Goal: Task Accomplishment & Management: Manage account settings

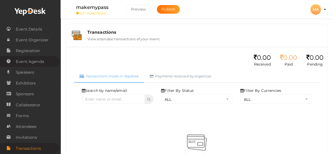
click at [33, 61] on span "Event Agenda" at bounding box center [30, 61] width 28 height 11
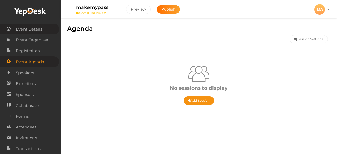
click at [37, 29] on span "Event Details" at bounding box center [29, 29] width 26 height 11
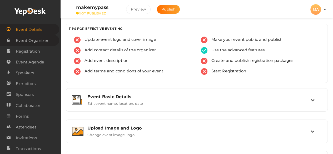
click at [28, 38] on span "Event Organizer" at bounding box center [32, 40] width 33 height 11
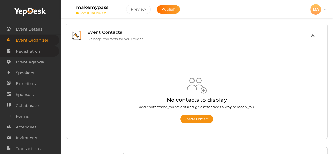
click at [35, 49] on span "Registration" at bounding box center [28, 51] width 24 height 11
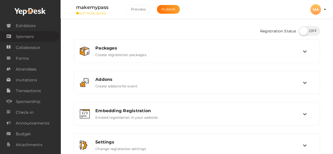
scroll to position [93, 0]
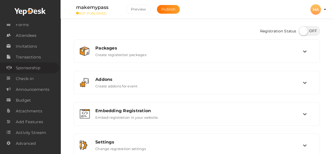
click at [18, 70] on span "Sponsorship" at bounding box center [28, 68] width 24 height 11
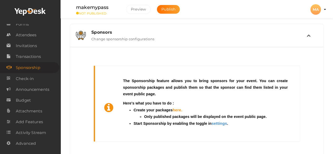
click at [176, 110] on link "here." at bounding box center [178, 110] width 10 height 4
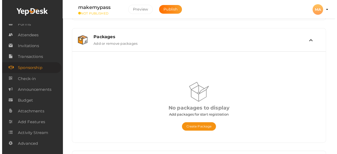
scroll to position [62, 0]
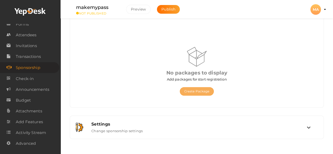
click at [191, 93] on button "Create Package" at bounding box center [197, 91] width 34 height 8
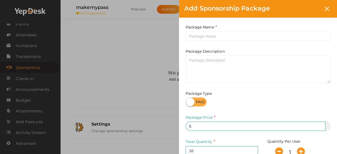
click at [202, 106] on label at bounding box center [196, 101] width 21 height 9
click at [189, 102] on input "checkbox" at bounding box center [187, 99] width 3 height 3
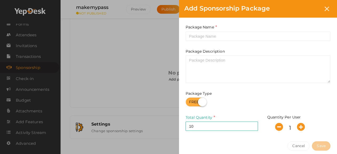
click at [200, 104] on label at bounding box center [196, 101] width 21 height 9
click at [189, 102] on input "checkbox" at bounding box center [187, 99] width 3 height 3
checkbox input "false"
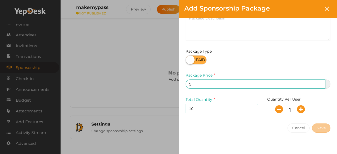
scroll to position [45, 0]
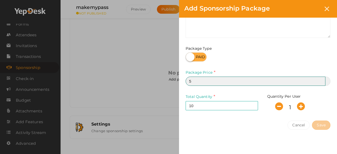
click at [225, 82] on input "5" at bounding box center [256, 81] width 140 height 9
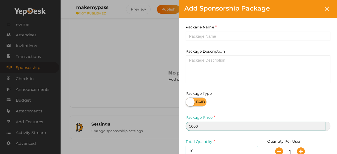
type input "5000"
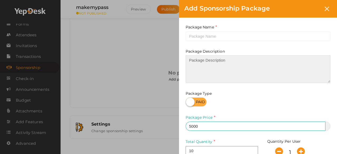
click at [220, 73] on textarea at bounding box center [258, 69] width 145 height 28
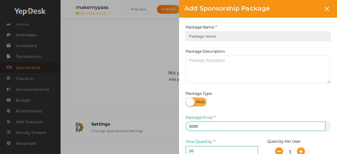
click at [221, 35] on input "text" at bounding box center [258, 36] width 145 height 9
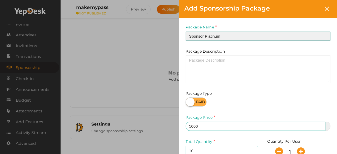
type input "Sponsor Platinum"
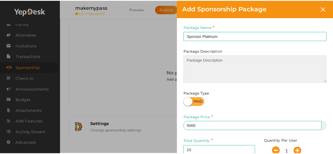
scroll to position [45, 0]
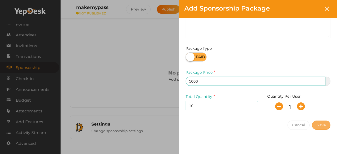
click at [319, 121] on button "Save" at bounding box center [321, 125] width 18 height 9
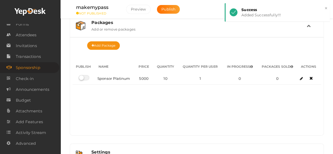
scroll to position [9, 0]
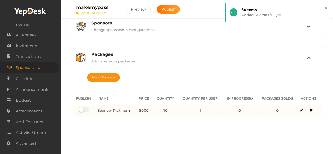
click at [83, 108] on label at bounding box center [84, 109] width 11 height 5
click at [82, 108] on input "checkbox" at bounding box center [80, 109] width 3 height 3
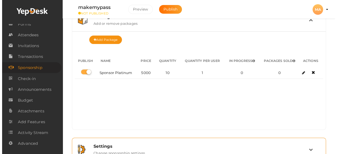
scroll to position [16, 0]
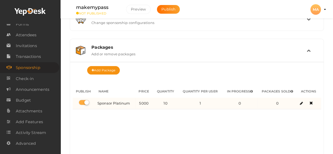
click at [86, 100] on label at bounding box center [84, 102] width 11 height 5
click at [82, 101] on input "checkbox" at bounding box center [80, 102] width 3 height 3
checkbox input "false"
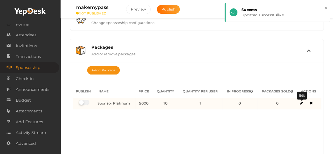
click at [302, 103] on span at bounding box center [301, 104] width 3 height 4
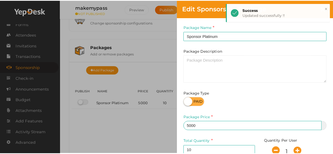
scroll to position [45, 0]
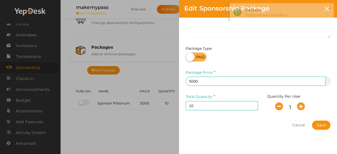
click at [151, 111] on div "Edit Sponsorship Package Package Name Sponsor Platinum Required. Package Name a…" at bounding box center [168, 77] width 337 height 154
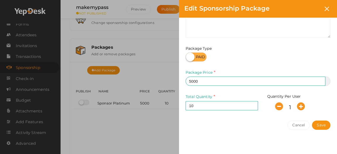
click at [134, 43] on div "Edit Sponsorship Package Package Name Sponsor Platinum Required. Package Name a…" at bounding box center [168, 77] width 337 height 154
click at [328, 9] on icon at bounding box center [327, 9] width 4 height 4
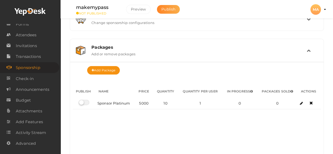
click at [171, 11] on span "Publish" at bounding box center [168, 9] width 14 height 5
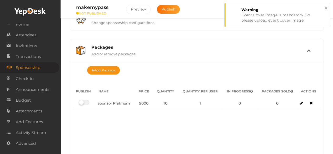
click at [281, 22] on div "Event Cover image is mandatory. So please upload event cover image." at bounding box center [284, 17] width 85 height 11
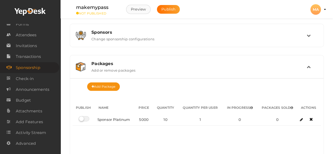
click at [145, 12] on button "Preview" at bounding box center [138, 9] width 24 height 9
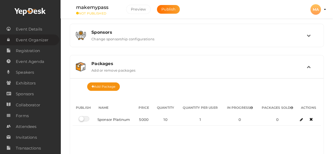
click at [23, 36] on span "Event Organizer" at bounding box center [32, 40] width 33 height 11
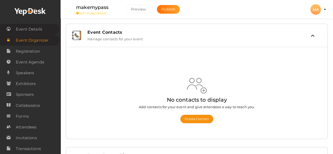
click at [24, 34] on span "Event Details" at bounding box center [29, 29] width 26 height 11
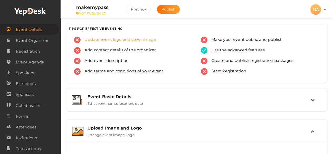
click at [100, 41] on span "Update event logo and cover image" at bounding box center [119, 40] width 76 height 7
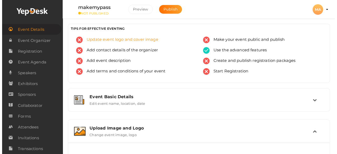
scroll to position [119, 0]
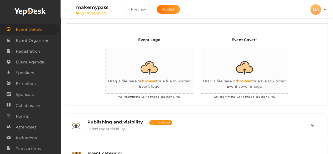
click at [244, 79] on input "file" at bounding box center [253, 71] width 105 height 46
type input "C:\fakepath\MAKEMYPASS logo.png"
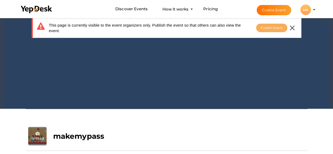
click at [269, 26] on span "Publish Event" at bounding box center [272, 28] width 22 height 4
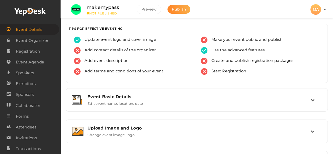
click at [179, 9] on span "Publish" at bounding box center [179, 9] width 14 height 5
click at [175, 10] on span "Publish" at bounding box center [179, 9] width 14 height 5
click at [152, 11] on button "Preview" at bounding box center [149, 9] width 24 height 9
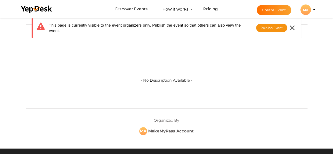
scroll to position [158, 0]
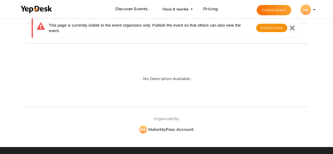
click at [294, 26] on icon at bounding box center [292, 28] width 5 height 5
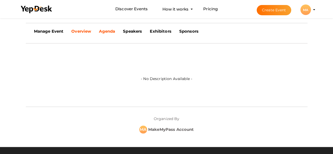
click at [110, 31] on b "Agenda" at bounding box center [107, 31] width 16 height 5
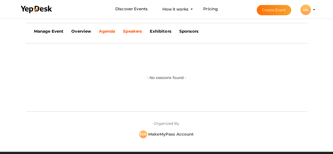
click at [143, 28] on link "Speakers" at bounding box center [132, 31] width 27 height 13
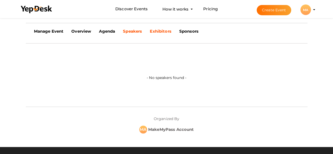
click at [154, 31] on b "Exhibitors" at bounding box center [160, 31] width 21 height 5
click at [192, 34] on b "Sponsors" at bounding box center [188, 31] width 19 height 5
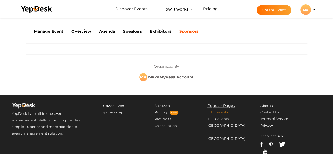
click at [217, 113] on link "IEEE events" at bounding box center [218, 112] width 21 height 4
click at [166, 112] on link "Pricing" at bounding box center [161, 112] width 13 height 4
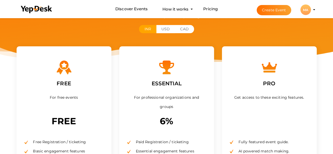
scroll to position [26, 0]
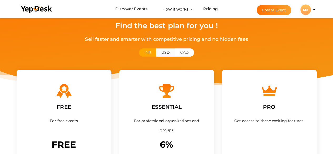
click at [165, 50] on button "USD" at bounding box center [165, 52] width 19 height 8
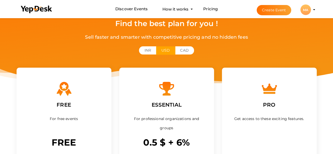
scroll to position [0, 0]
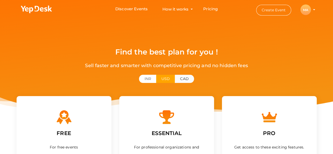
click at [187, 81] on button "CAD" at bounding box center [184, 79] width 19 height 8
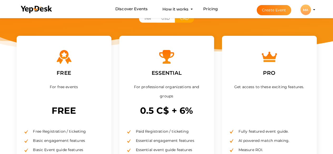
scroll to position [53, 0]
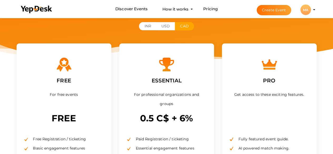
click at [145, 21] on div "Find the best plan for you ! Sell faster and smarter with competitive pricing a…" at bounding box center [166, 3] width 333 height 112
click at [146, 23] on button "INR" at bounding box center [147, 26] width 17 height 8
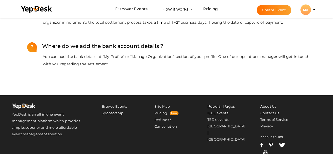
scroll to position [530, 0]
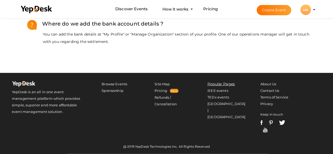
click at [282, 121] on img at bounding box center [282, 122] width 6 height 5
